Goal: Information Seeking & Learning: Check status

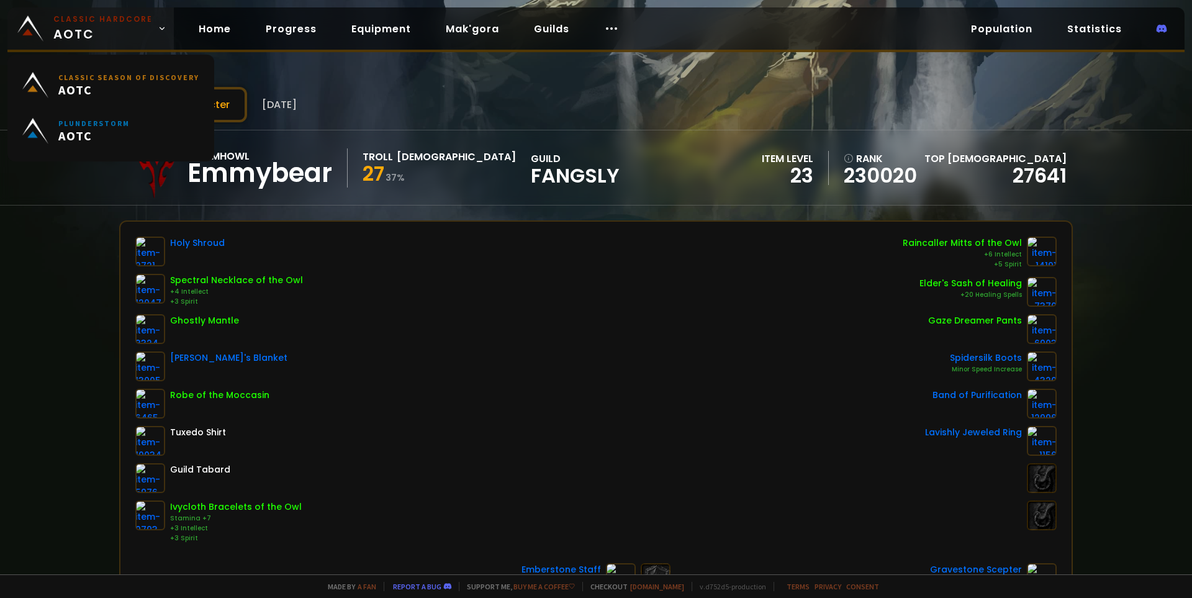
click at [66, 33] on span "Classic Hardcore AOTC" at bounding box center [102, 29] width 99 height 30
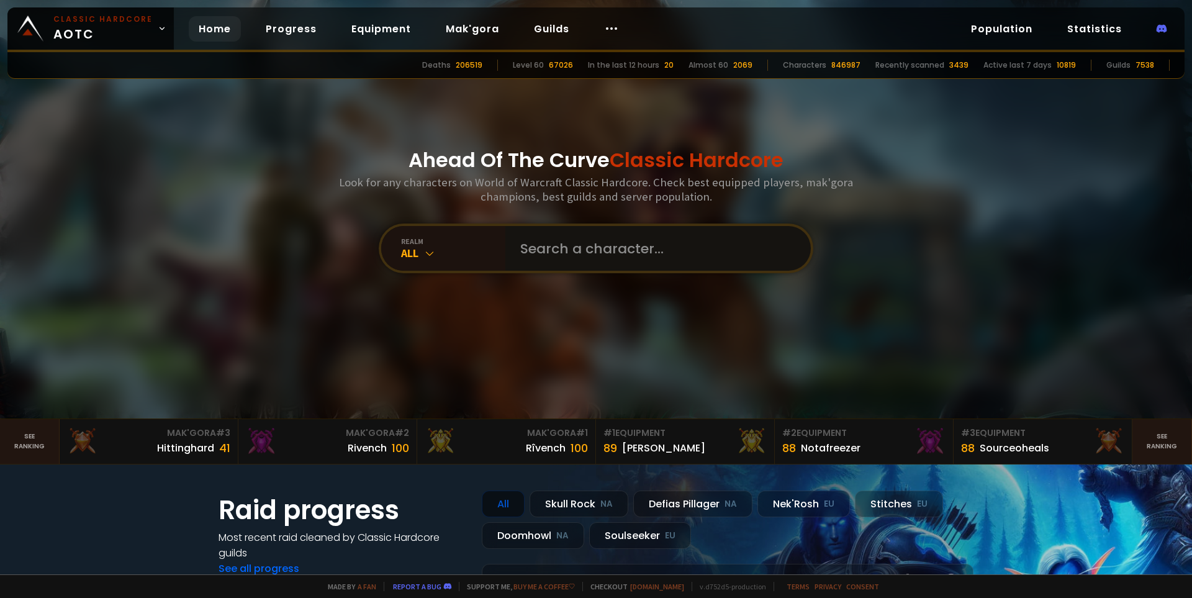
click at [569, 246] on input "text" at bounding box center [654, 248] width 283 height 45
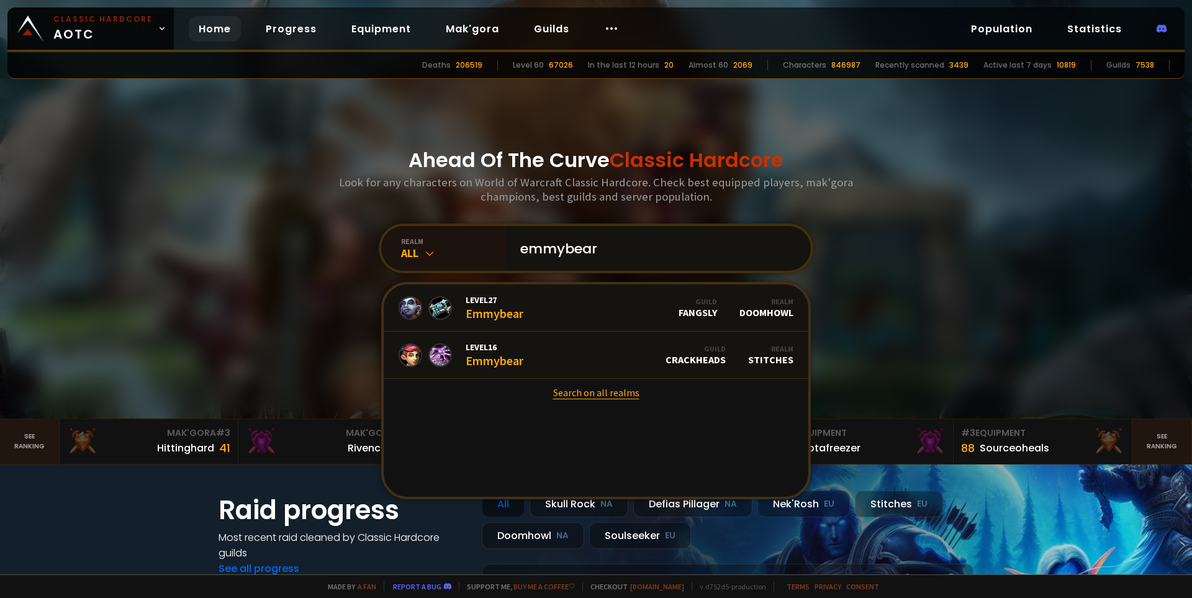
type input "emmybear"
click at [606, 391] on link "Search on all realms" at bounding box center [596, 392] width 425 height 27
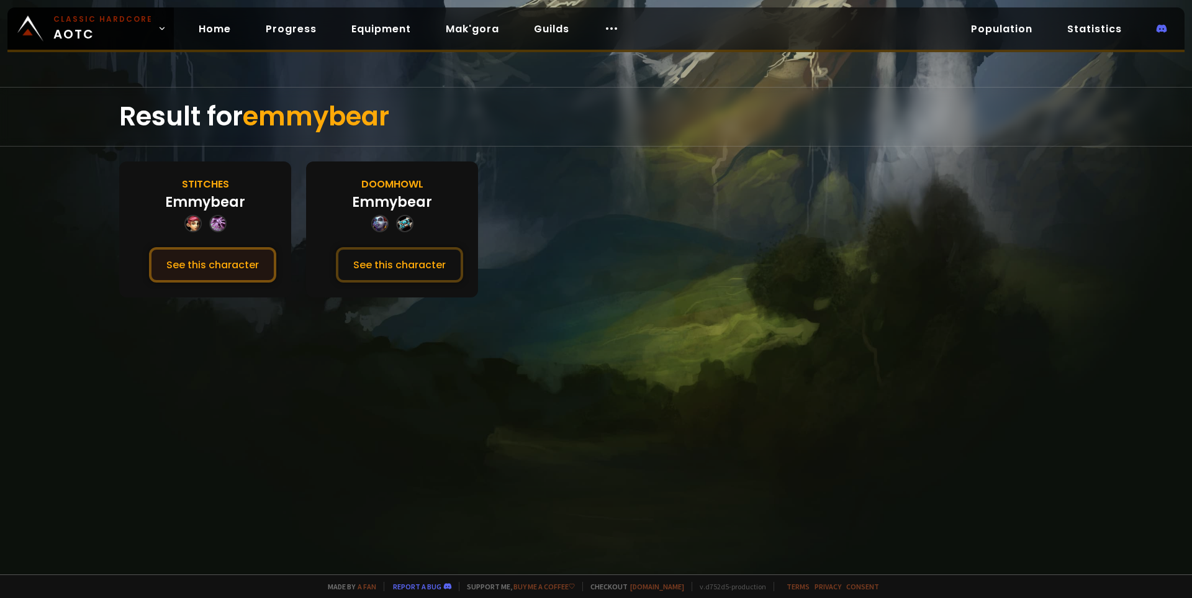
click at [232, 268] on button "See this character" at bounding box center [212, 264] width 127 height 35
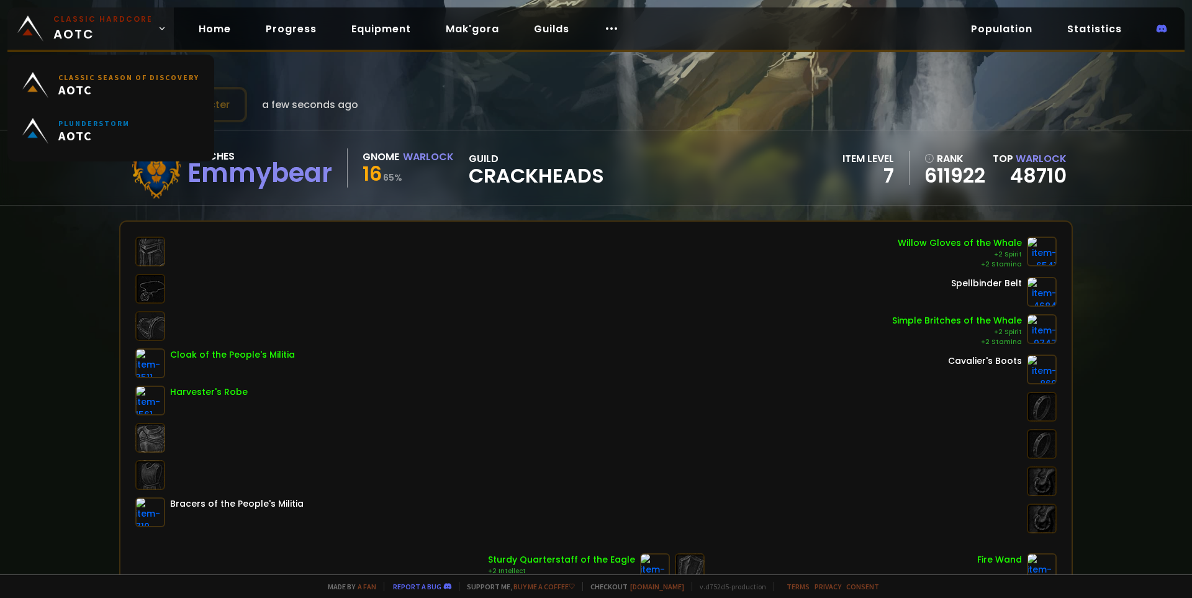
click at [71, 27] on span "Classic Hardcore AOTC" at bounding box center [102, 29] width 99 height 30
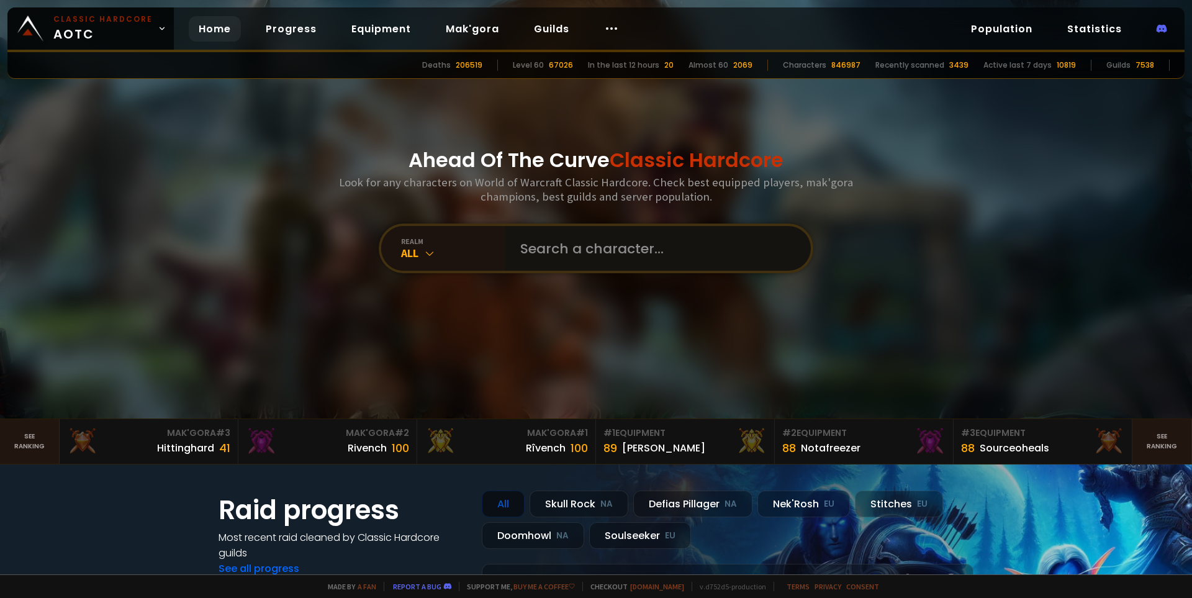
click at [584, 239] on input "text" at bounding box center [654, 248] width 283 height 45
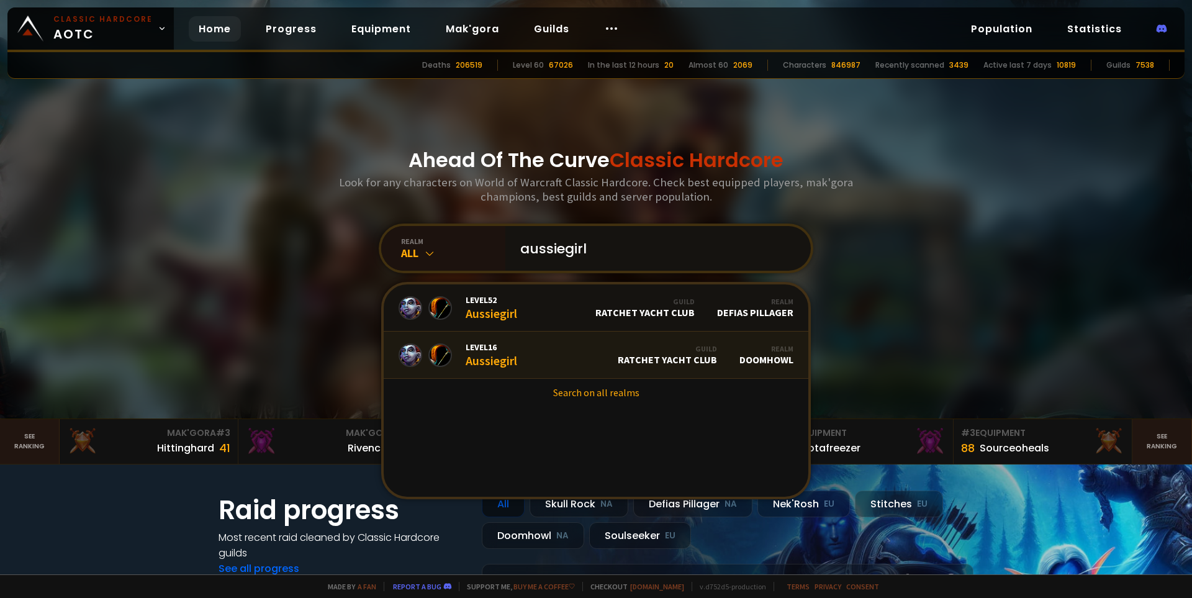
type input "aussiegirl"
click at [593, 395] on link "Search on all realms" at bounding box center [596, 392] width 425 height 27
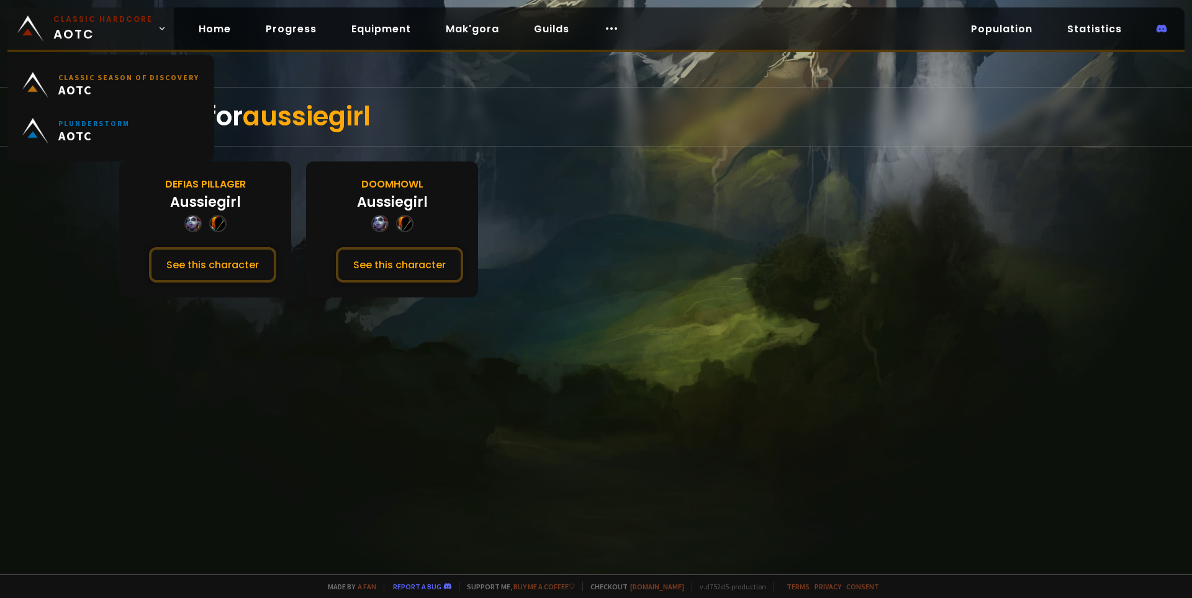
click at [70, 37] on span "Classic Hardcore AOTC" at bounding box center [102, 29] width 99 height 30
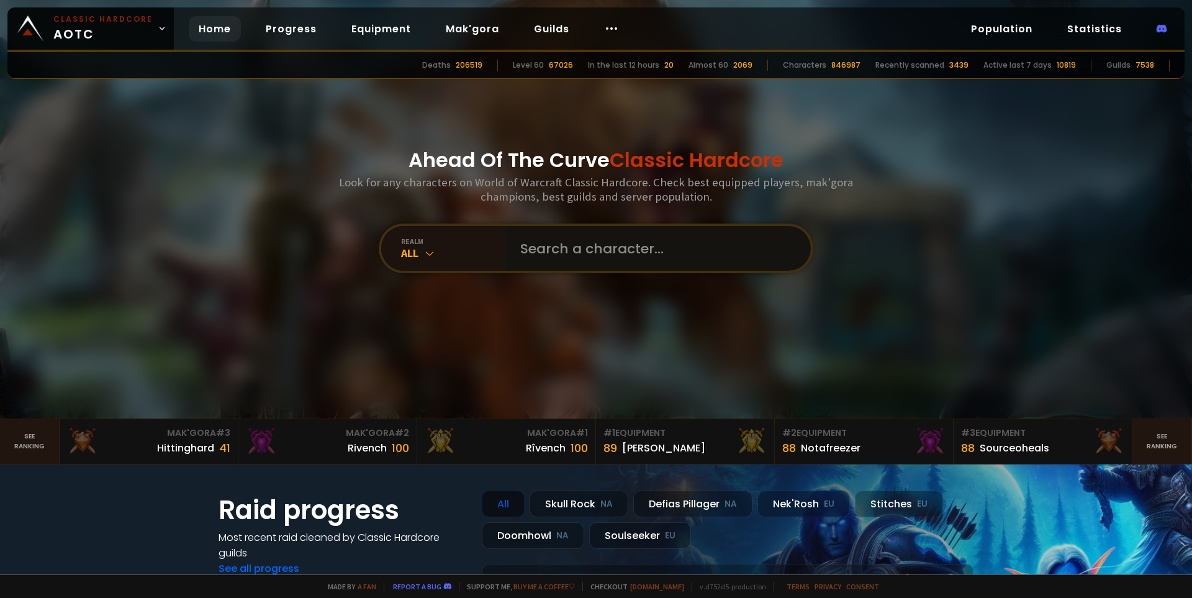
click at [594, 241] on input "text" at bounding box center [654, 248] width 283 height 45
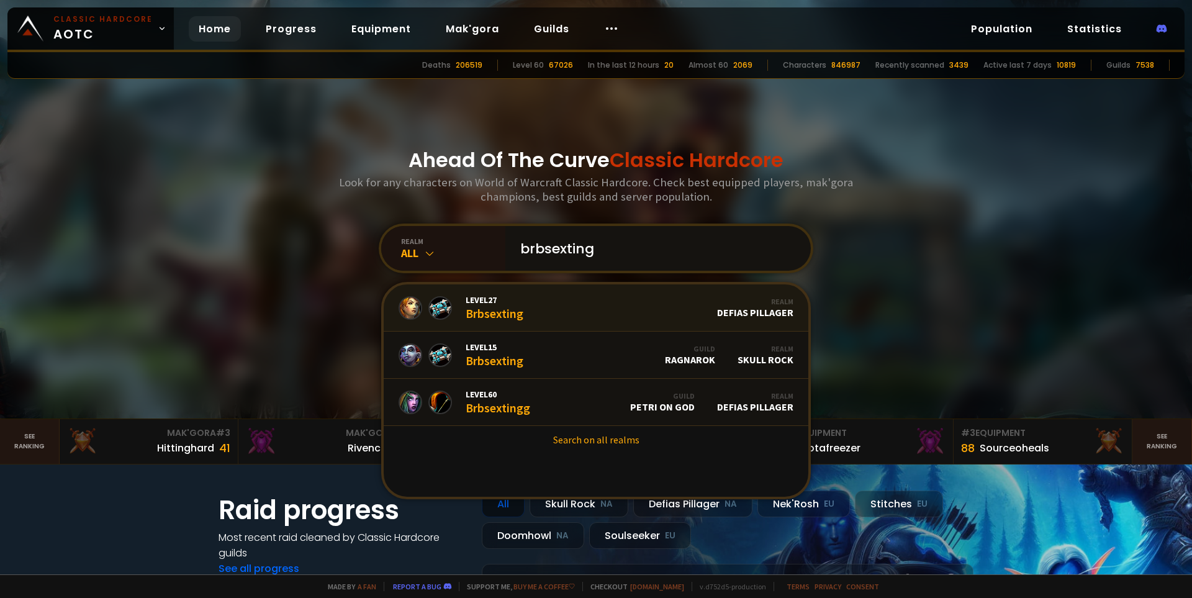
type input "brbsexting"
click at [605, 440] on link "Search on all realms" at bounding box center [596, 439] width 425 height 27
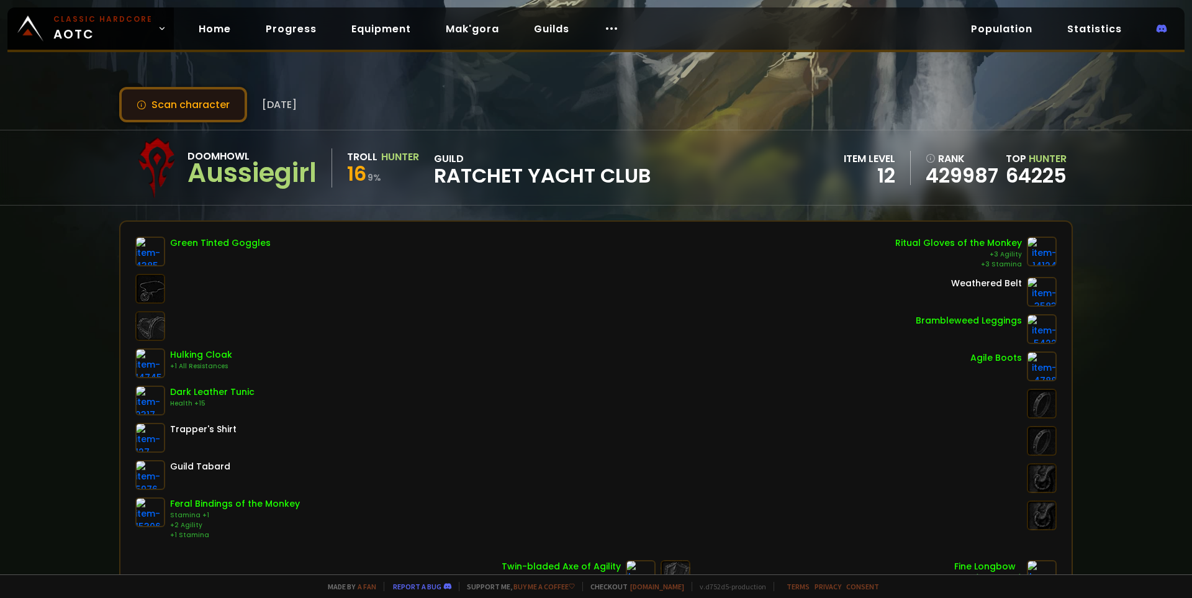
click at [197, 116] on button "Scan character" at bounding box center [183, 104] width 128 height 35
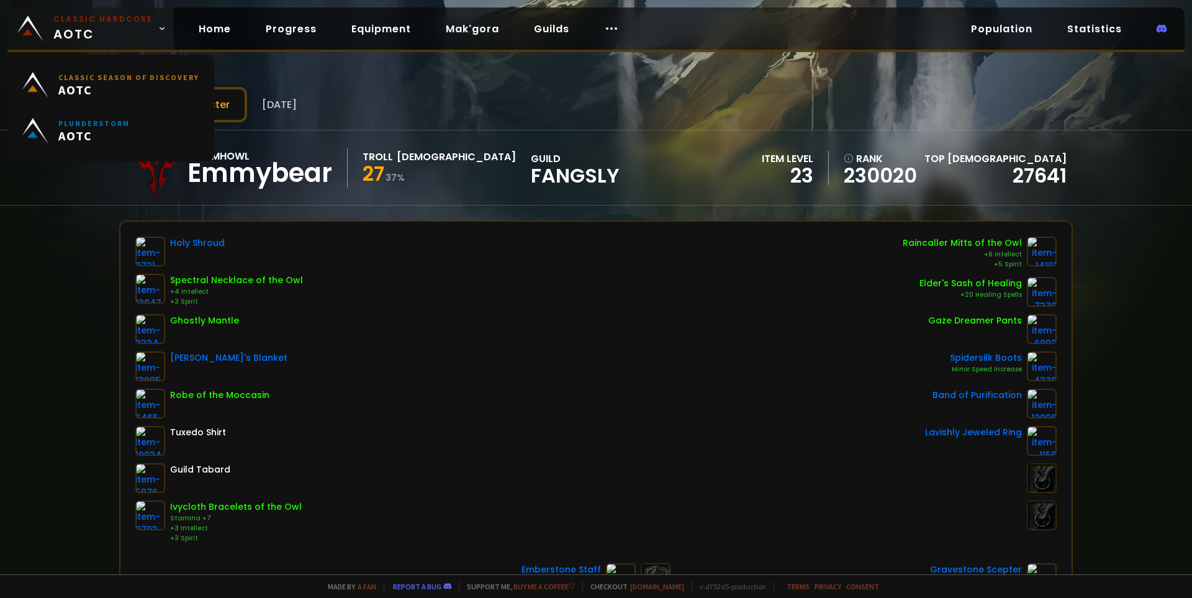
click at [102, 34] on span "Classic Hardcore AOTC" at bounding box center [102, 29] width 99 height 30
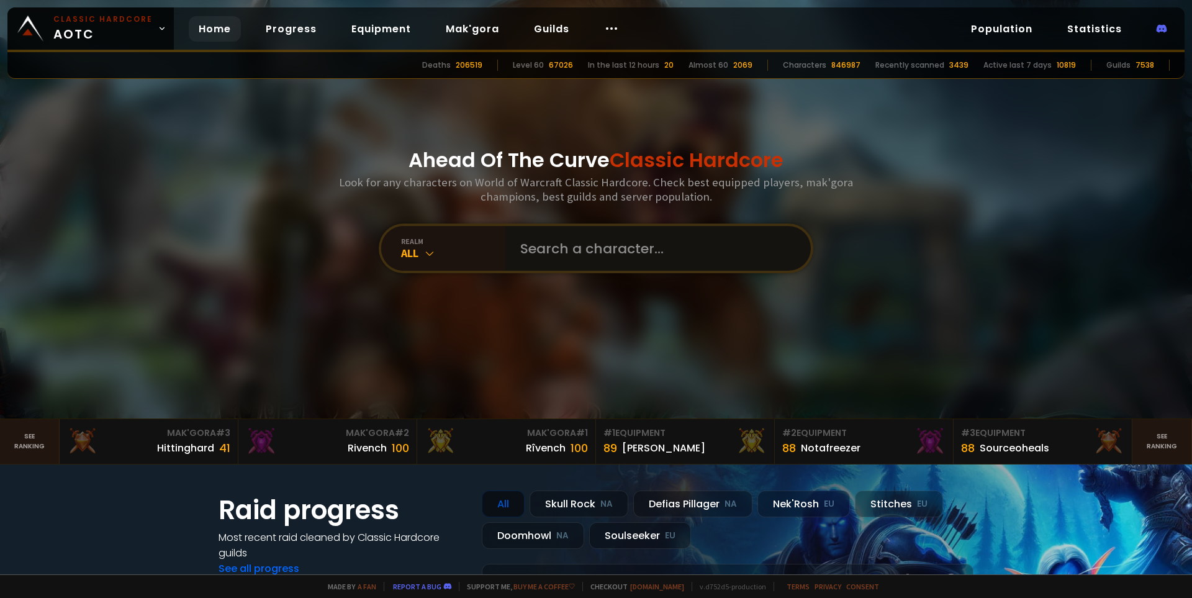
click at [571, 248] on input "text" at bounding box center [654, 248] width 283 height 45
type input "emmybear"
